Goal: Task Accomplishment & Management: Manage account settings

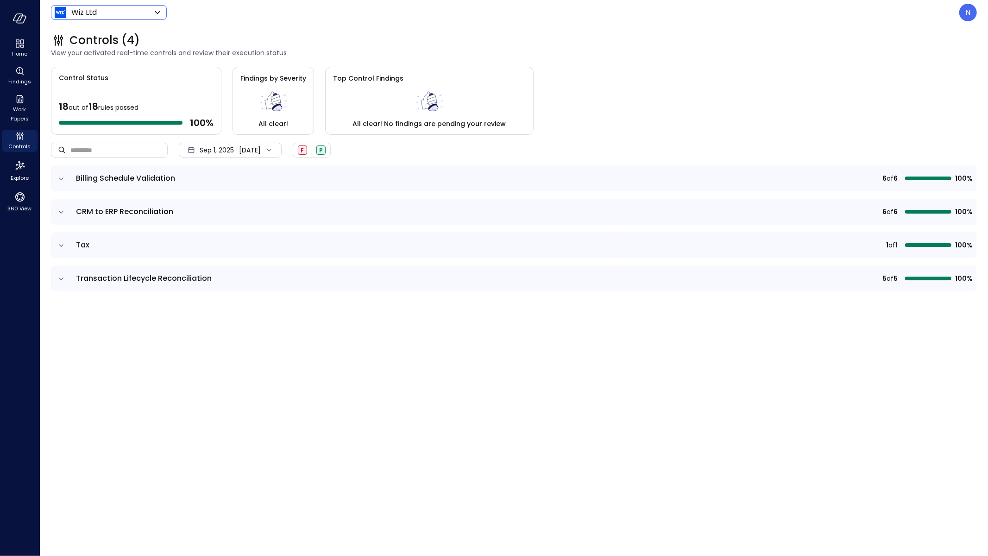
click at [132, 11] on body "Home Findings Work Papers Controls Explore 360 View Wiz Ltd ****** ​ N Controls…" at bounding box center [494, 278] width 988 height 556
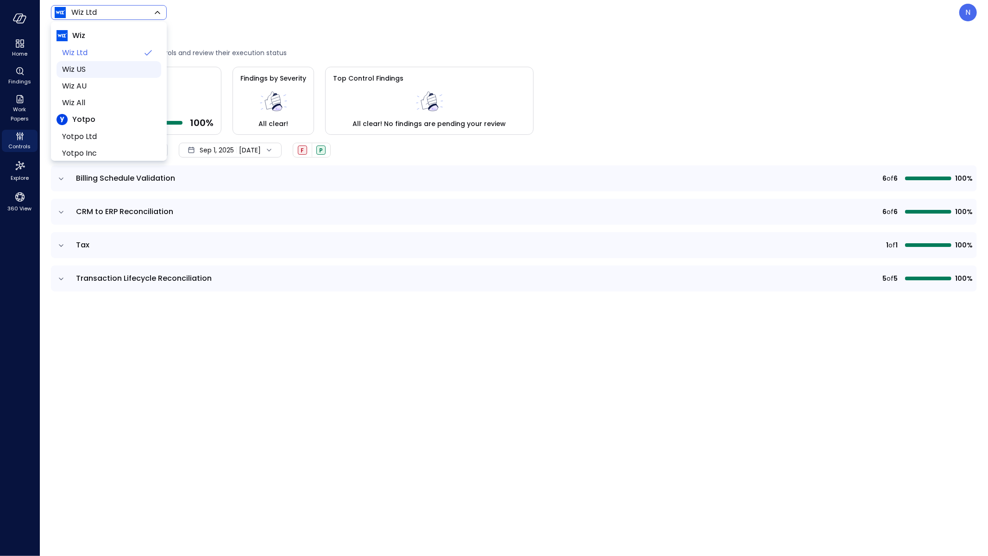
click at [100, 68] on span "Wiz US" at bounding box center [108, 69] width 92 height 11
type input "******"
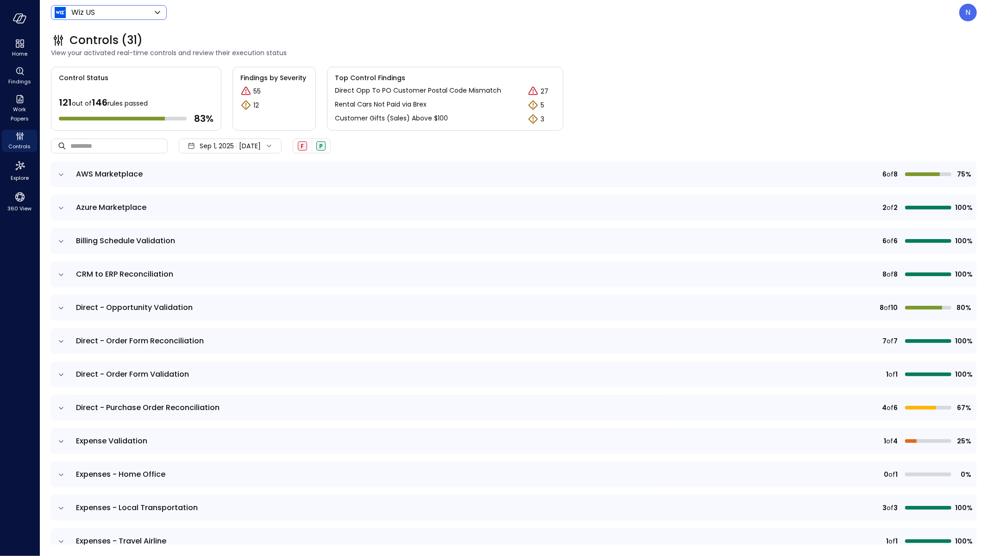
click at [58, 373] on icon "expand row" at bounding box center [61, 374] width 9 height 9
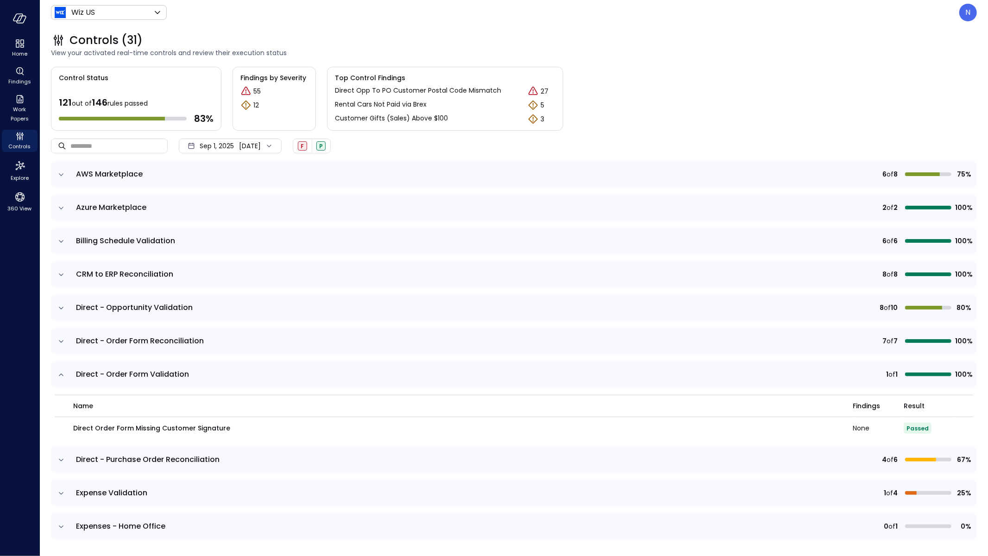
click at [58, 373] on icon "expand row" at bounding box center [61, 374] width 9 height 9
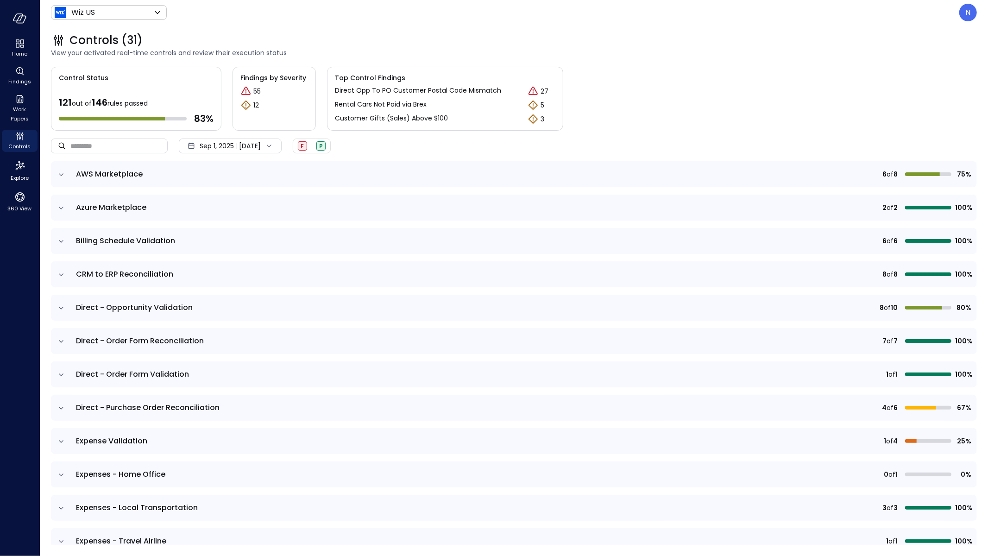
click at [60, 344] on icon "expand row" at bounding box center [61, 341] width 9 height 9
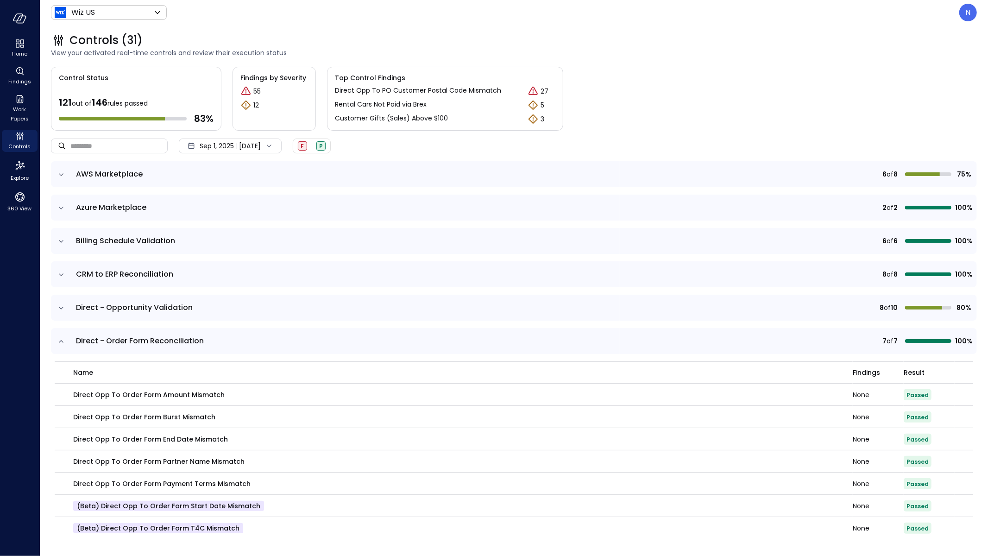
click at [60, 344] on icon "expand row" at bounding box center [61, 341] width 9 height 9
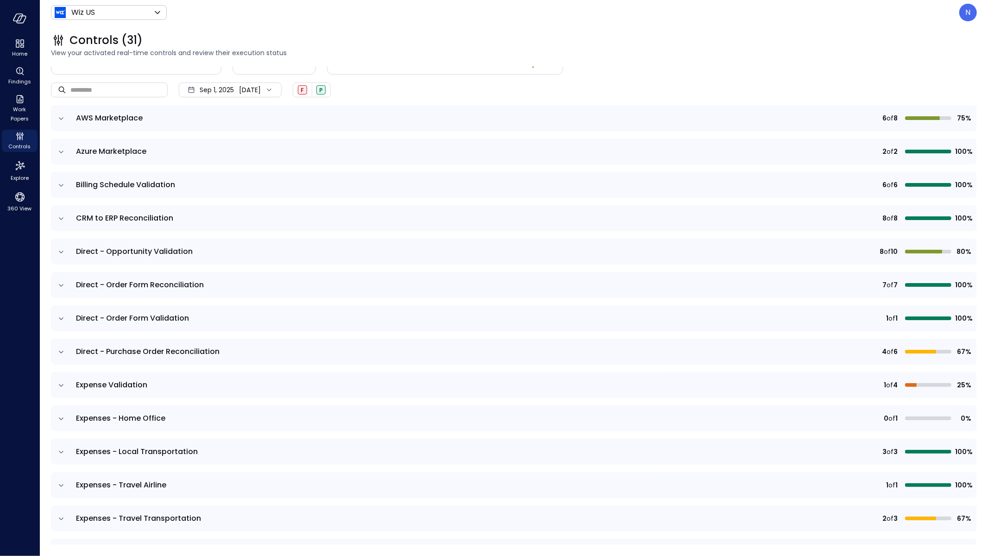
scroll to position [185, 0]
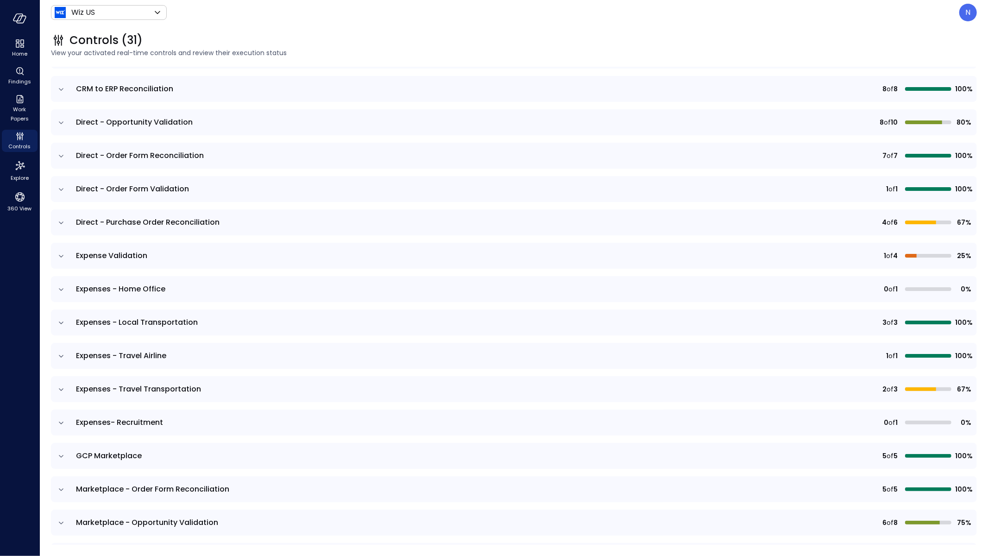
click at [63, 255] on icon "expand row" at bounding box center [61, 256] width 9 height 9
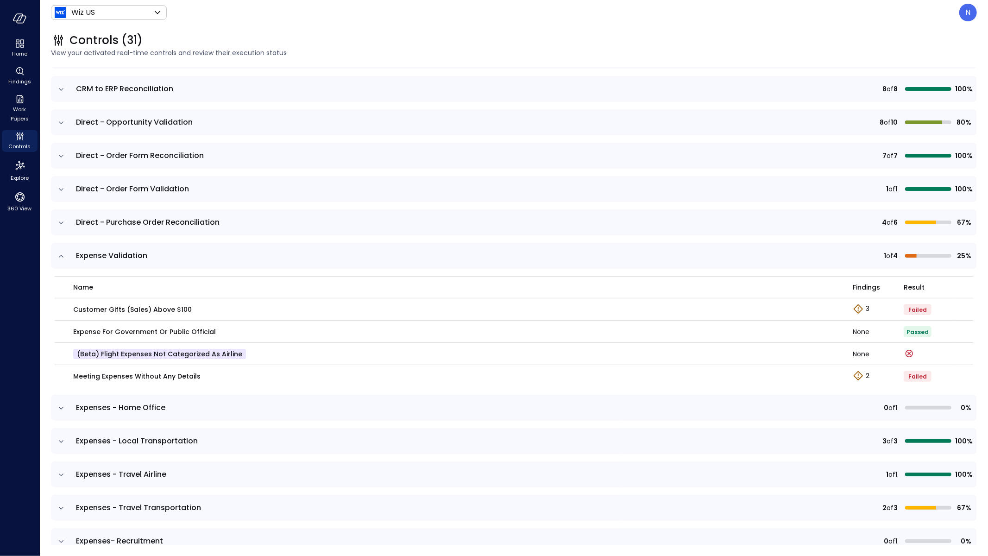
click at [63, 255] on icon "expand row" at bounding box center [61, 256] width 9 height 9
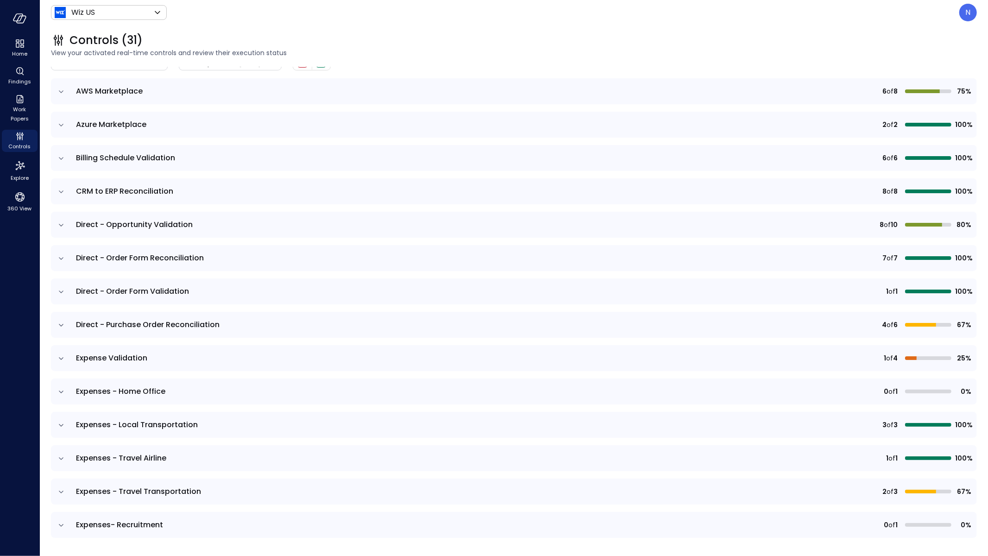
scroll to position [0, 0]
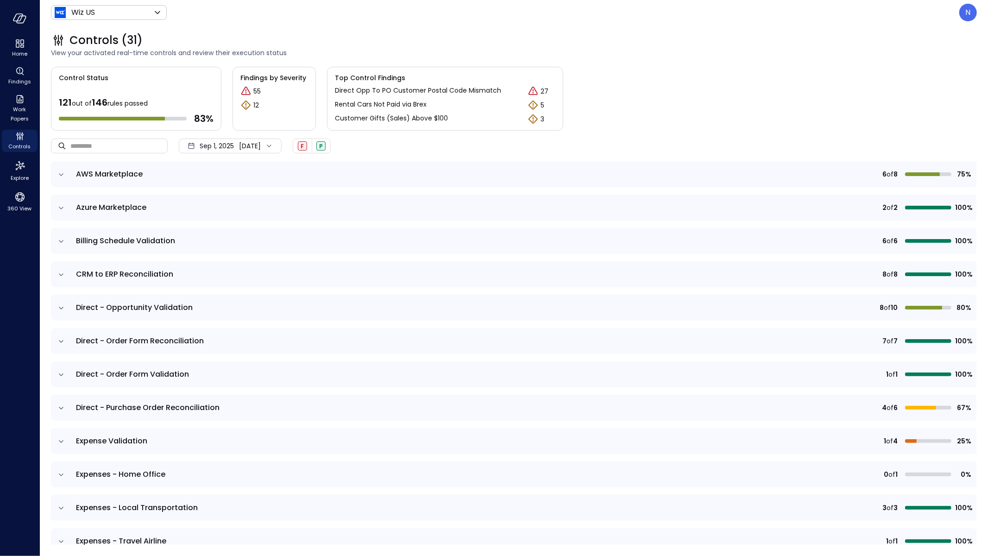
click at [63, 242] on icon "expand row" at bounding box center [61, 241] width 9 height 9
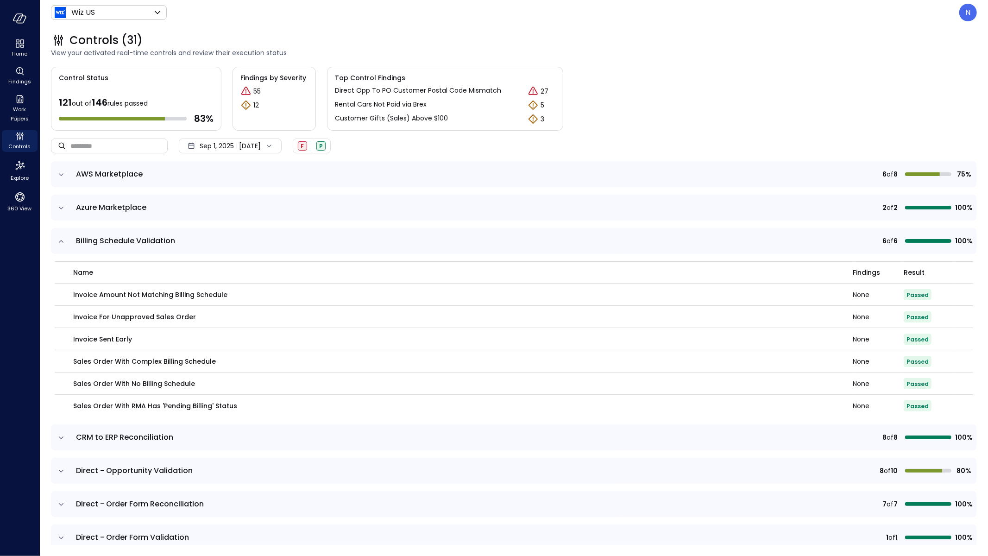
click at [63, 242] on icon "expand row" at bounding box center [61, 241] width 9 height 9
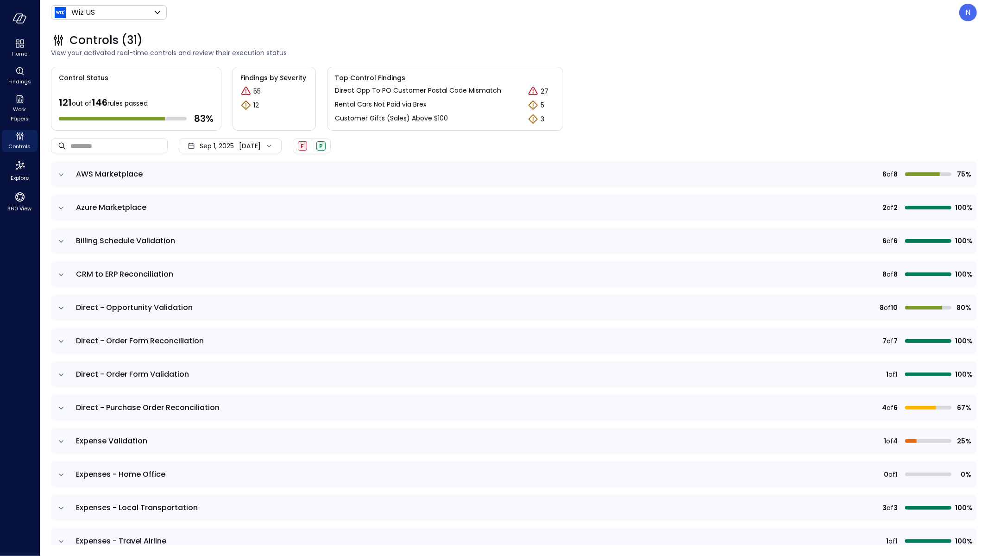
click at [62, 409] on icon "expand row" at bounding box center [61, 408] width 9 height 9
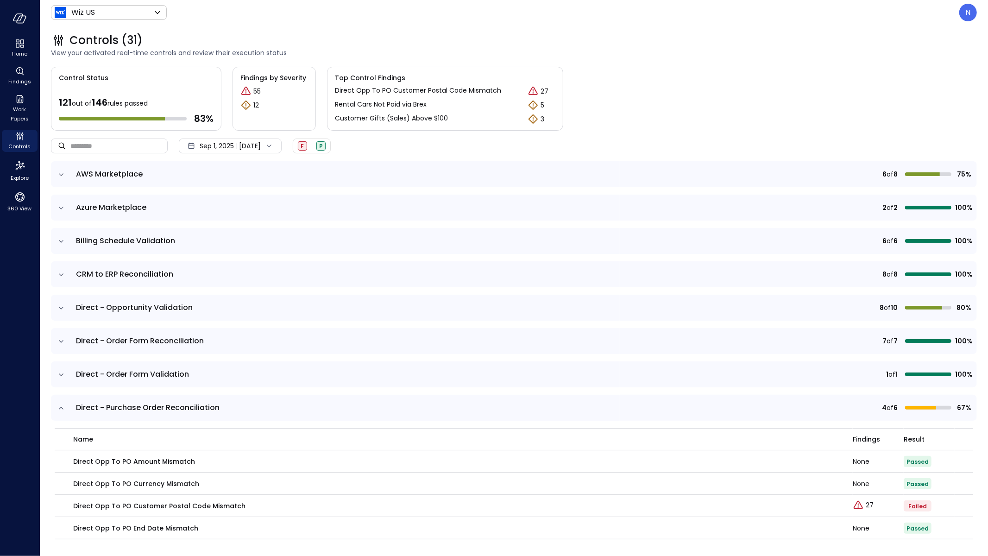
click at [62, 409] on icon "expand row" at bounding box center [61, 408] width 9 height 9
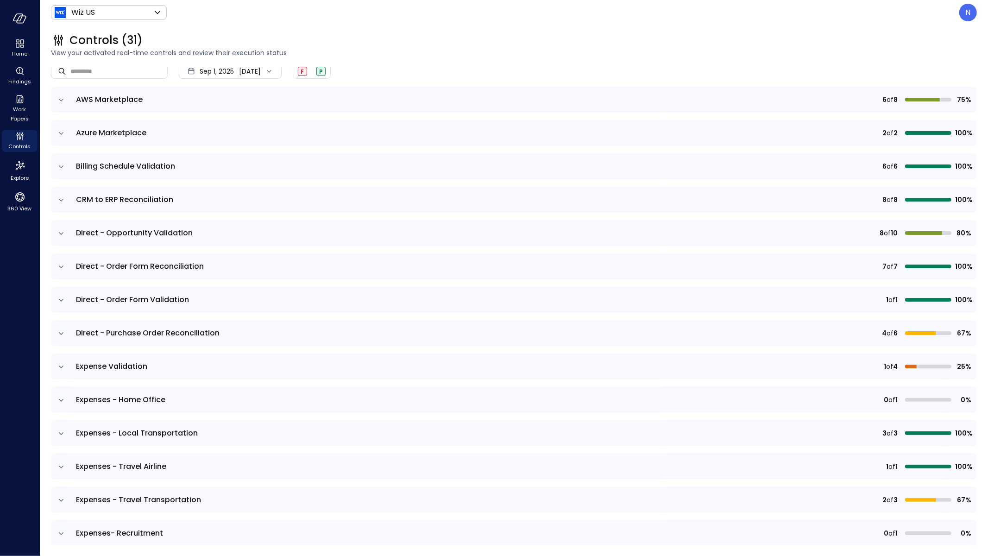
scroll to position [88, 0]
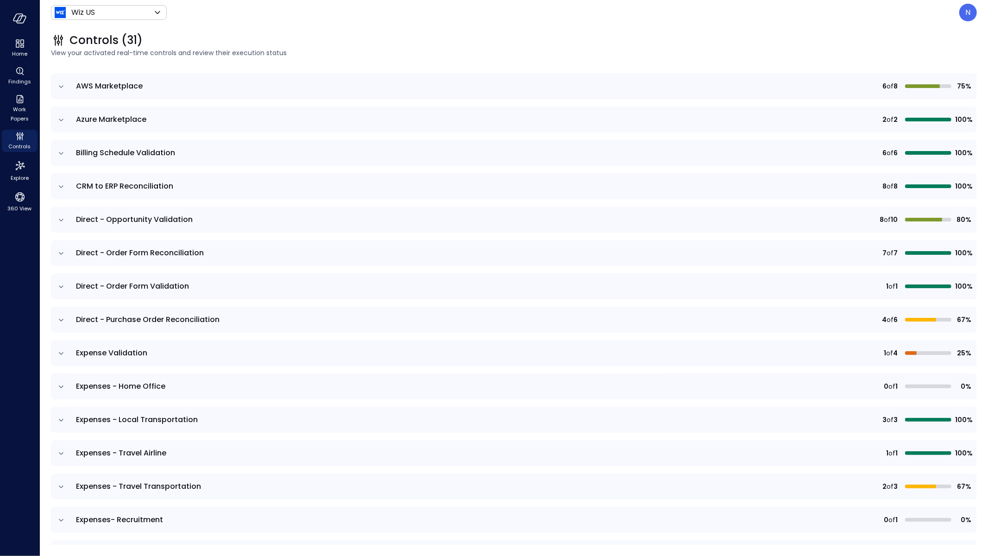
click at [61, 353] on icon "expand row" at bounding box center [61, 353] width 9 height 9
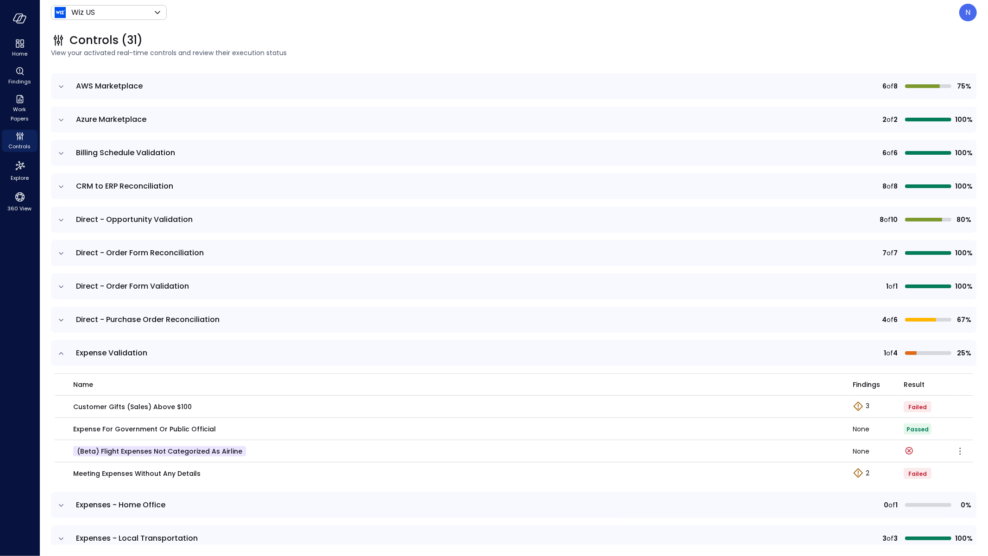
drag, startPoint x: 905, startPoint y: 448, endPoint x: 827, endPoint y: 447, distance: 78.8
click at [827, 447] on tr "(beta) Flight Expenses Not Categorized as Airline None" at bounding box center [514, 451] width 919 height 22
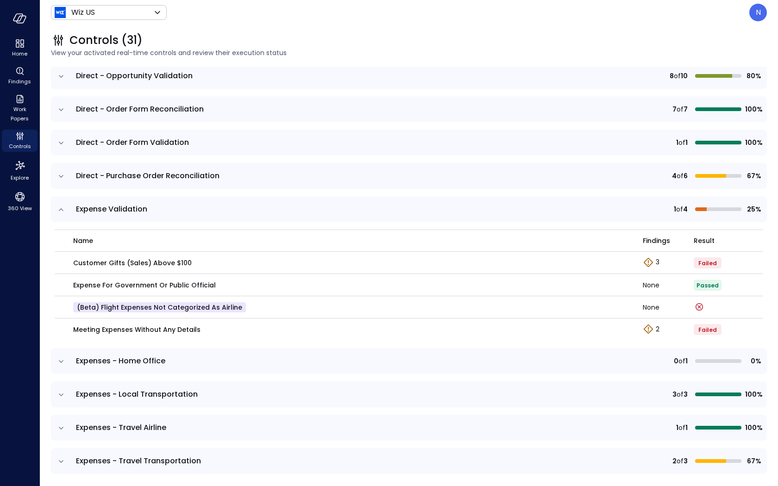
scroll to position [329, 0]
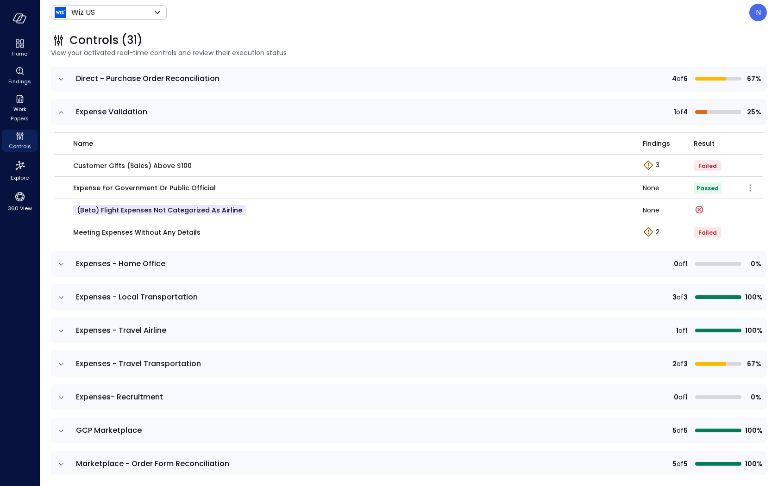
drag, startPoint x: 681, startPoint y: 180, endPoint x: 656, endPoint y: 183, distance: 24.8
click at [694, 207] on icon "\aControl run failed on: Sep 15, 2025\a\aError message: States.Timeout" at bounding box center [699, 209] width 11 height 11
drag, startPoint x: 684, startPoint y: 181, endPoint x: 638, endPoint y: 177, distance: 46.0
click at [638, 177] on div "Control run failed on: [DATE] Error message: States.Timeout" at bounding box center [691, 187] width 139 height 20
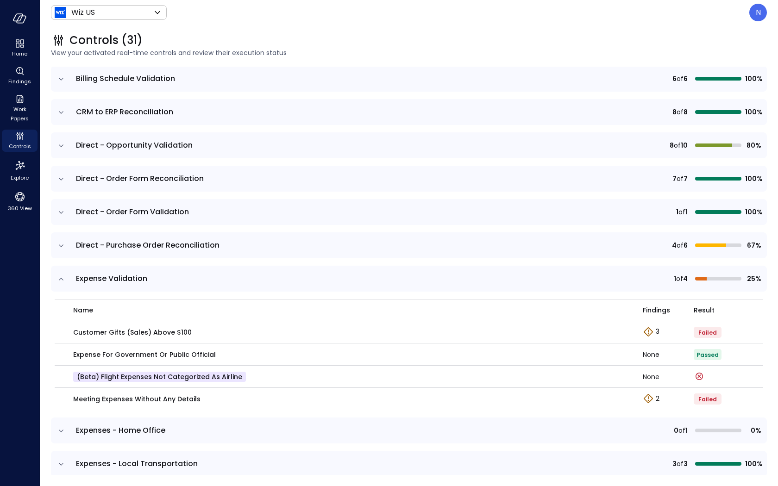
scroll to position [0, 0]
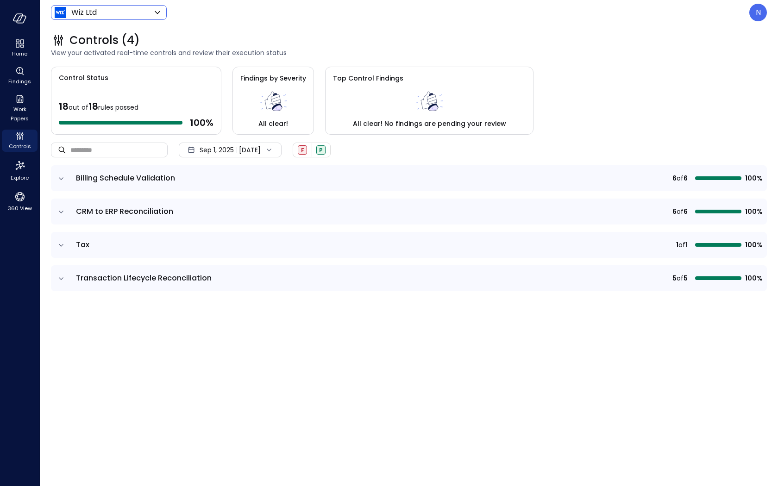
click at [89, 18] on div "Wiz Ltd ****** ​" at bounding box center [109, 12] width 116 height 15
click at [95, 12] on body "Home Findings Work Papers Controls Explore 360 View Wiz Ltd ****** ​ N Controls…" at bounding box center [389, 243] width 778 height 486
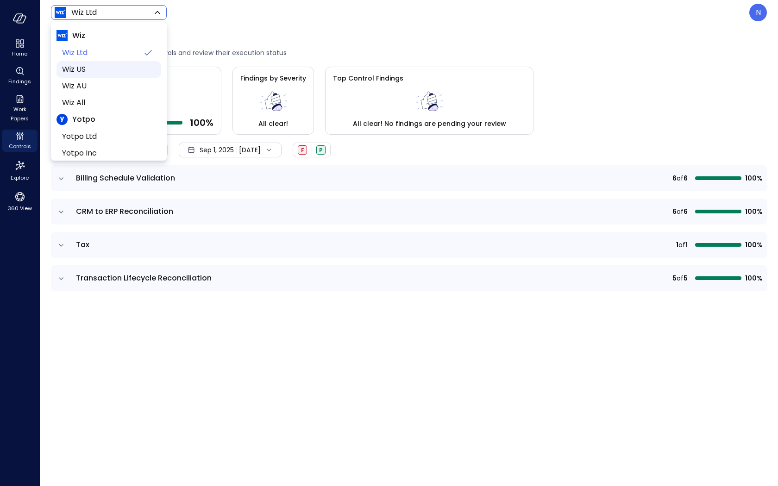
click at [95, 64] on span "Wiz US" at bounding box center [108, 69] width 92 height 11
type input "******"
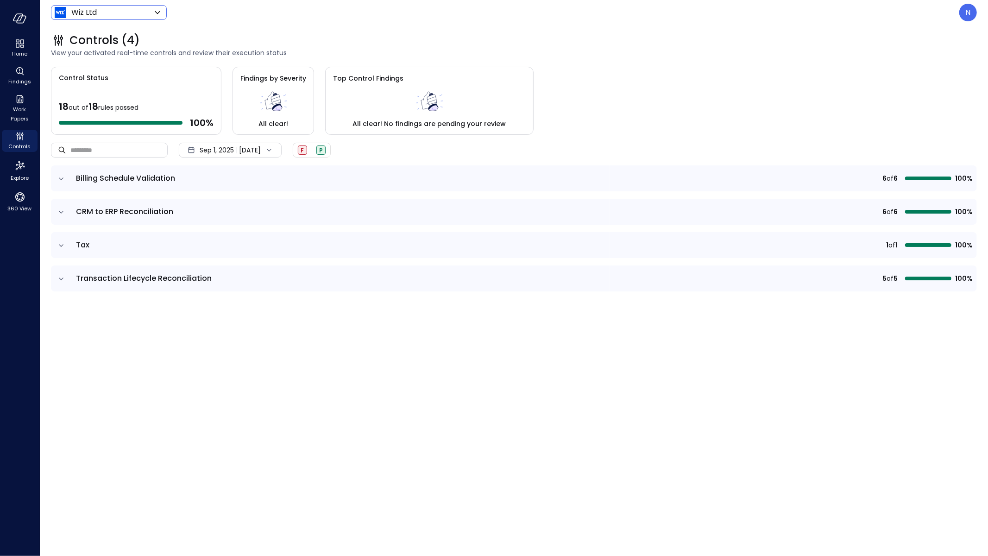
click at [124, 15] on body "Home Findings Work Papers Controls Explore 360 View Wiz Ltd ****** ​ N Controls…" at bounding box center [494, 278] width 988 height 556
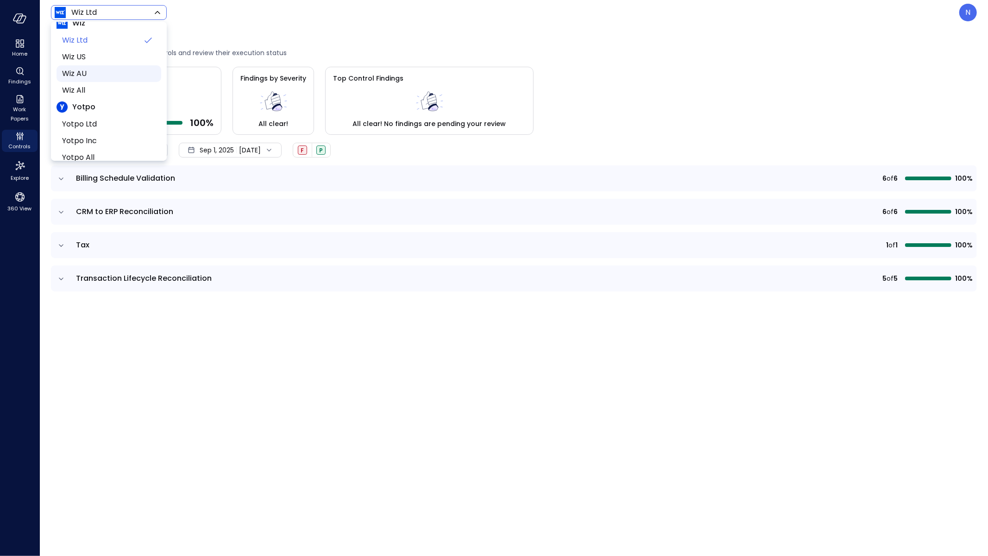
scroll to position [13, 0]
click at [113, 52] on span "Wiz US" at bounding box center [108, 56] width 92 height 11
type input "******"
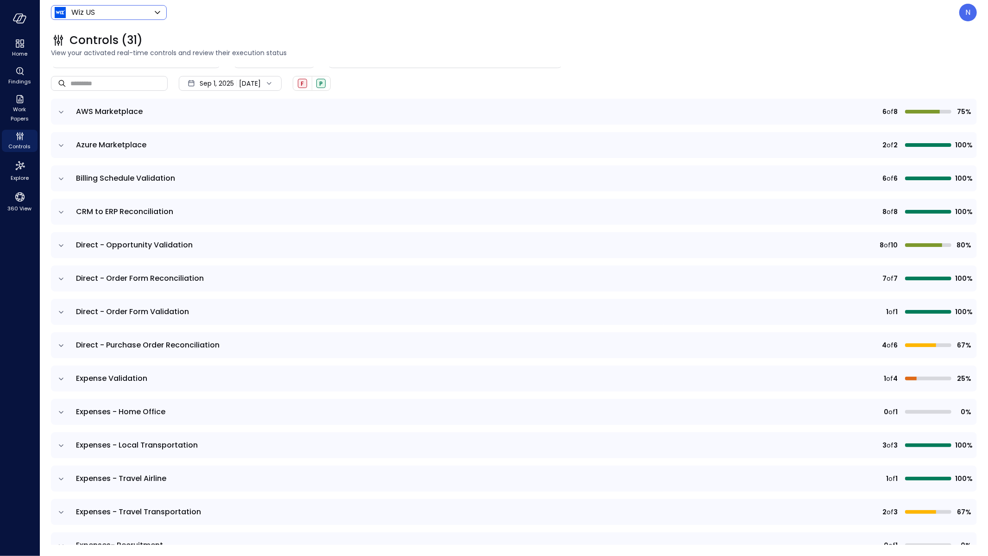
scroll to position [64, 0]
click at [64, 341] on icon "expand row" at bounding box center [61, 344] width 9 height 9
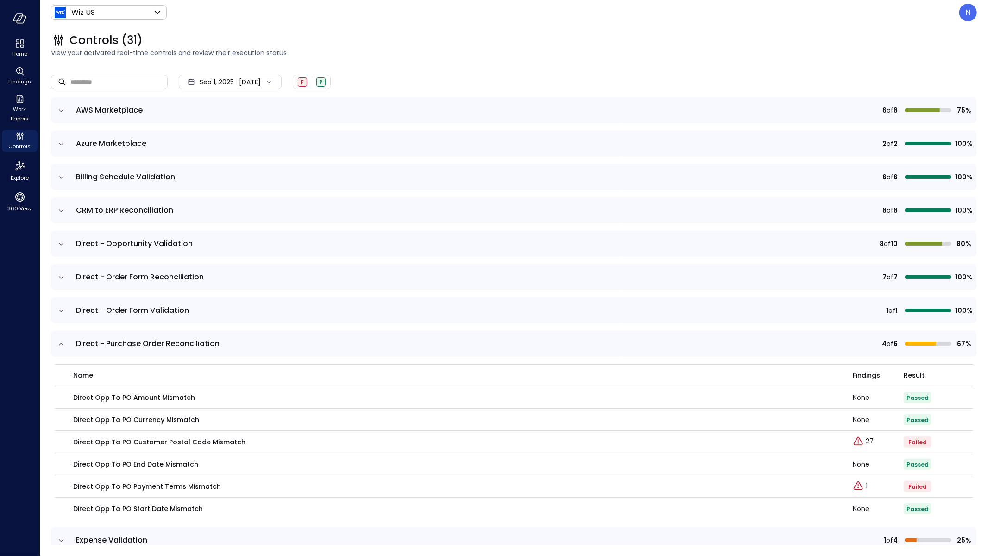
click at [58, 340] on icon "expand row" at bounding box center [61, 344] width 9 height 9
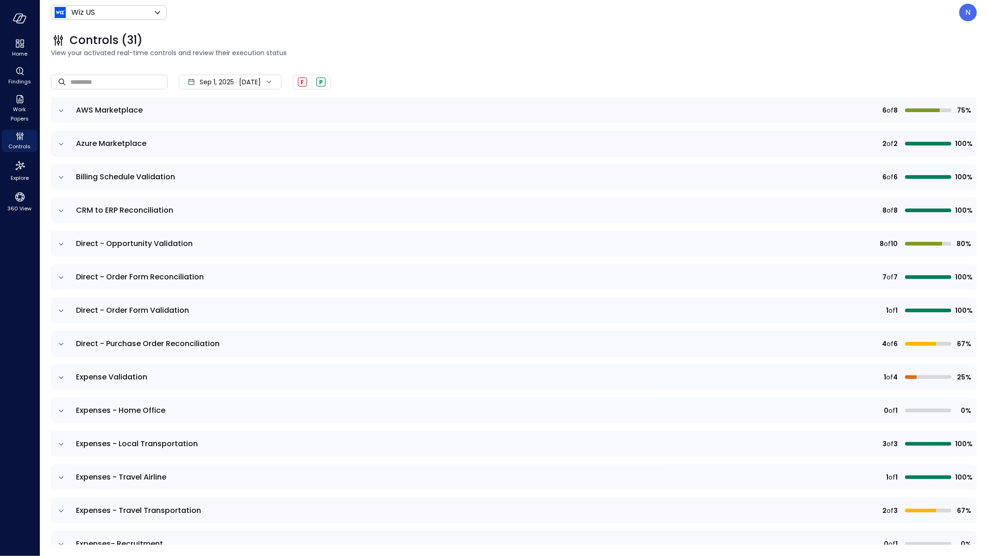
click at [60, 370] on td at bounding box center [60, 377] width 19 height 26
click at [63, 373] on icon "expand row" at bounding box center [61, 377] width 9 height 9
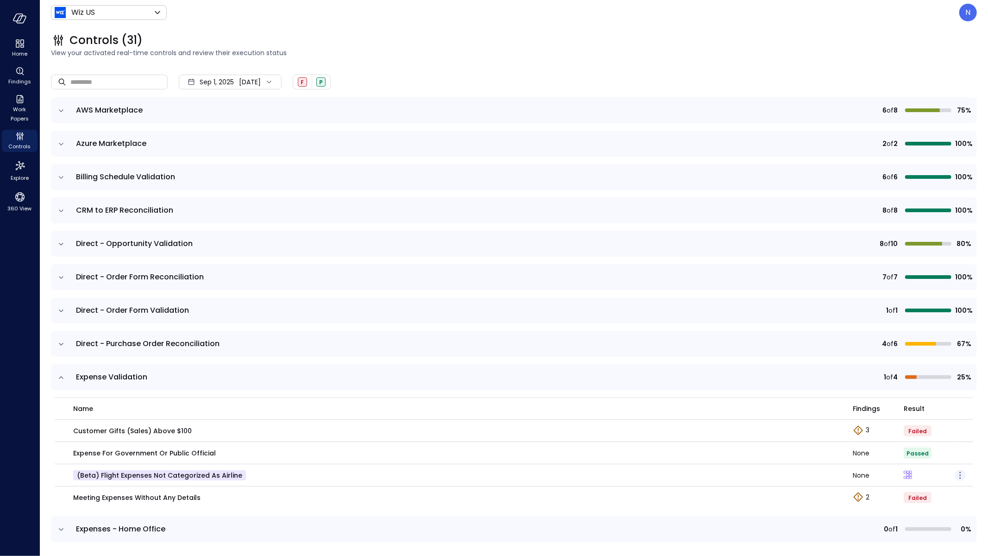
click at [955, 476] on icon "button" at bounding box center [960, 475] width 11 height 11
click at [933, 489] on p "Edit control" at bounding box center [927, 487] width 37 height 9
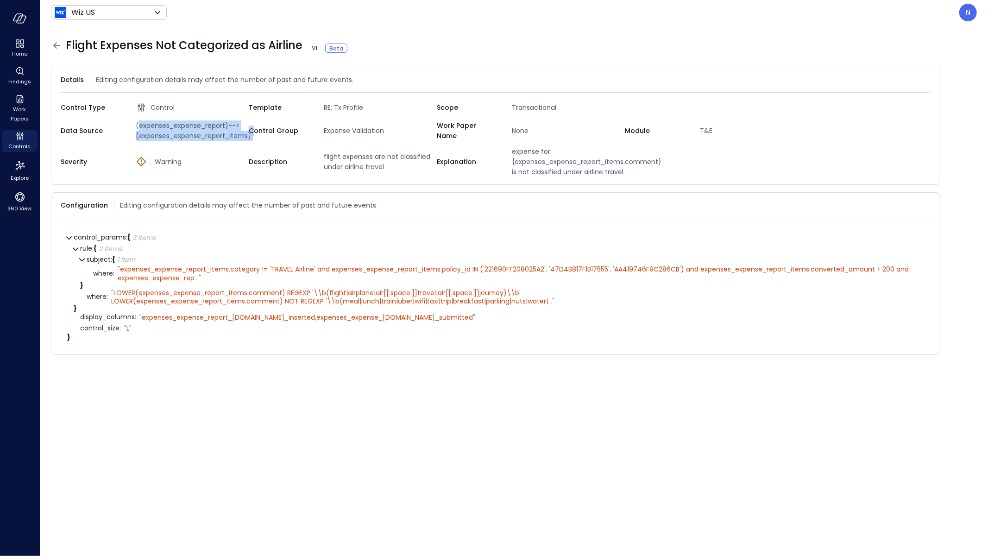
drag, startPoint x: 241, startPoint y: 134, endPoint x: 138, endPoint y: 125, distance: 104.2
click at [138, 125] on div "Data Source (expenses_expense_report)-->(expenses_expense_report_items) Control…" at bounding box center [496, 130] width 870 height 20
copy div "expenses_expense_report)-->(expenses_expense_report_items) C"
click at [233, 126] on span "(expenses_expense_report)-->(expenses_expense_report_items)" at bounding box center [190, 130] width 117 height 20
drag, startPoint x: 299, startPoint y: 44, endPoint x: 65, endPoint y: 47, distance: 234.5
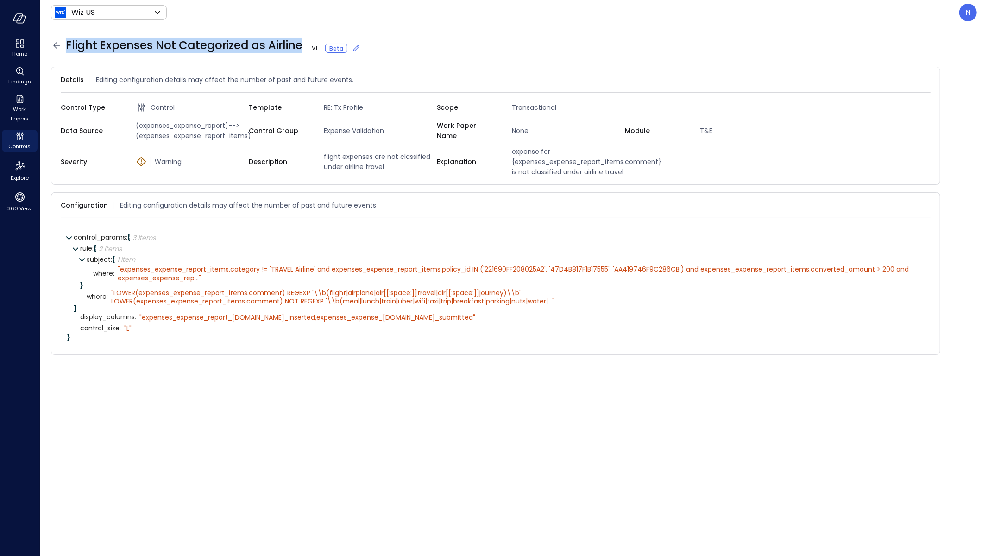
click at [297, 44] on span "Flight Expenses Not Categorized as Airline V 1 Beta" at bounding box center [213, 45] width 295 height 15
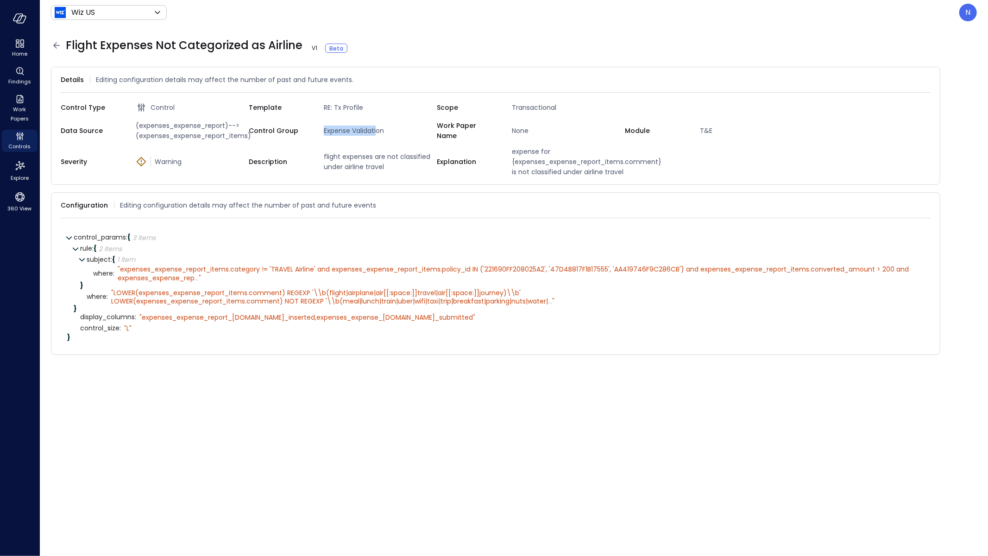
drag, startPoint x: 323, startPoint y: 131, endPoint x: 377, endPoint y: 131, distance: 53.3
click at [377, 131] on span "Expense Validation" at bounding box center [378, 131] width 117 height 10
drag, startPoint x: 634, startPoint y: 175, endPoint x: 509, endPoint y: 146, distance: 128.3
click at [509, 146] on div "Severity Warning Description flight expenses are not classified under airline t…" at bounding box center [496, 161] width 870 height 31
copy span "expense for {expenses_expense_report_items.comment} is not classified under air…"
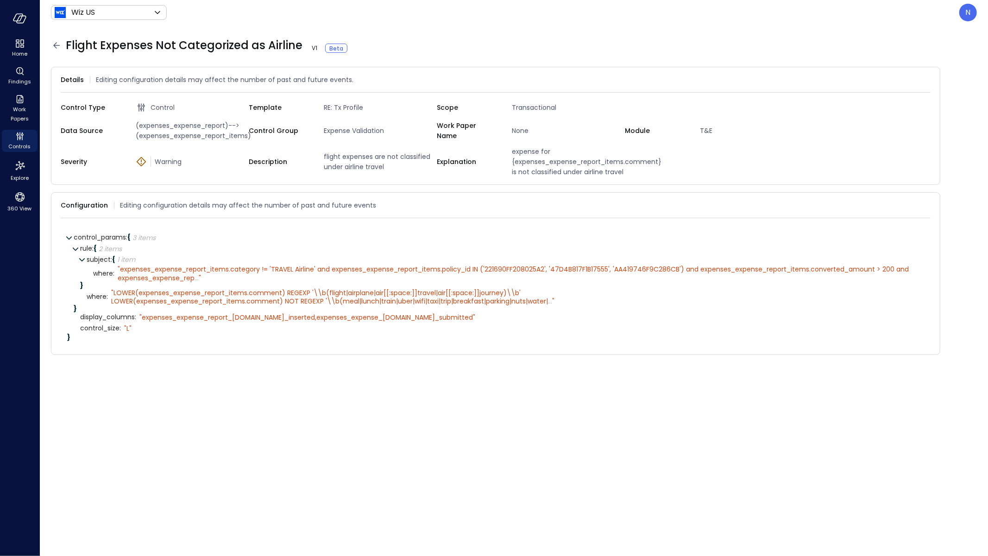
click at [393, 172] on div "Description flight expenses are not classified under airline travel" at bounding box center [343, 161] width 188 height 31
drag, startPoint x: 355, startPoint y: 161, endPoint x: 318, endPoint y: 152, distance: 38.7
click at [318, 152] on div "Description flight expenses are not classified under airline travel" at bounding box center [343, 161] width 188 height 31
copy span "flight expenses are not classified under airline travel"
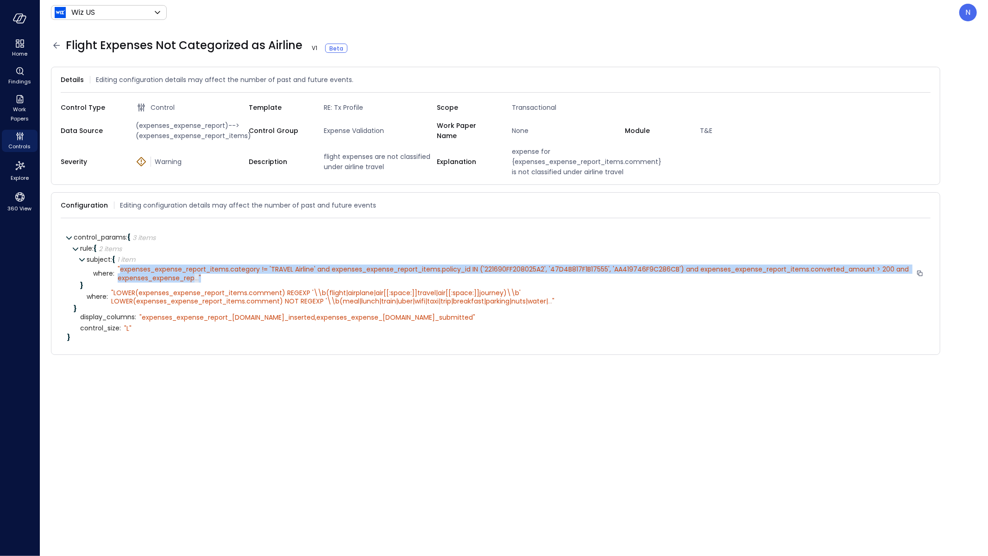
drag, startPoint x: 122, startPoint y: 266, endPoint x: 400, endPoint y: 275, distance: 277.7
click at [400, 275] on div "" expenses_expense_report_items.category != 'TRAVEL Airline' and expenses_expen…" at bounding box center [515, 273] width 795 height 17
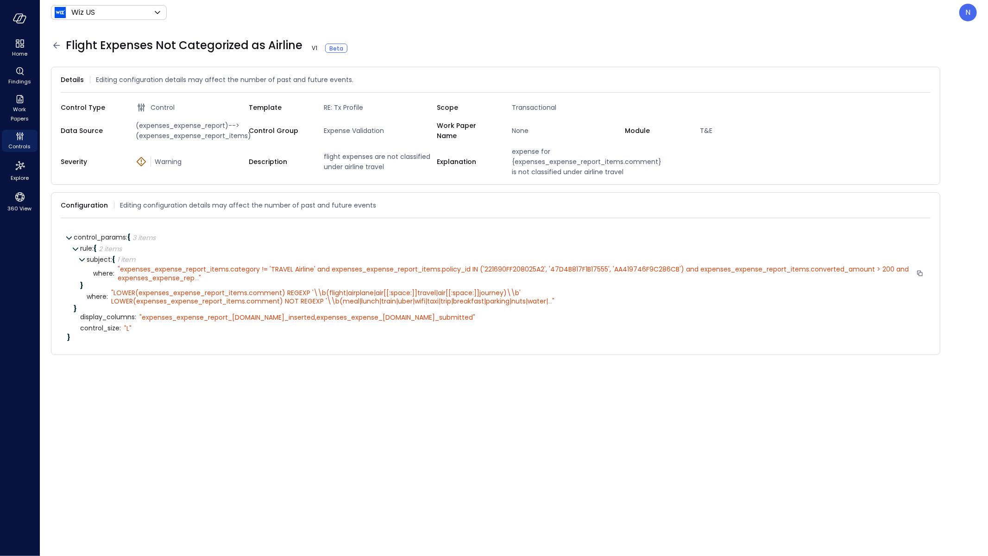
click at [201, 276] on div "" expenses_expense_report_items.category != 'TRAVEL Airline' and expenses_expen…" at bounding box center [515, 273] width 795 height 17
click at [197, 275] on span "..." at bounding box center [197, 277] width 4 height 9
click at [928, 202] on icon at bounding box center [926, 205] width 6 height 6
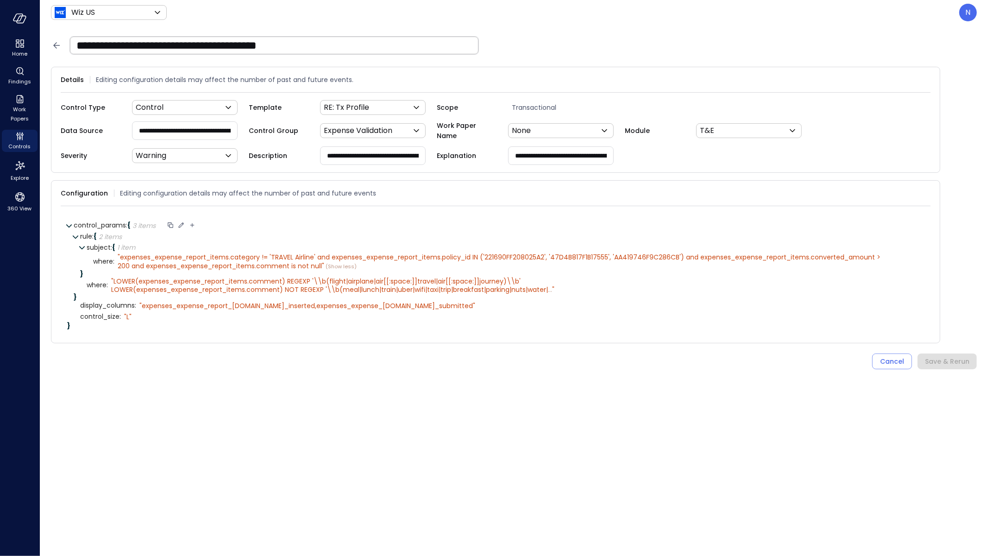
click at [184, 222] on icon at bounding box center [181, 224] width 5 height 5
